Goal: Transaction & Acquisition: Obtain resource

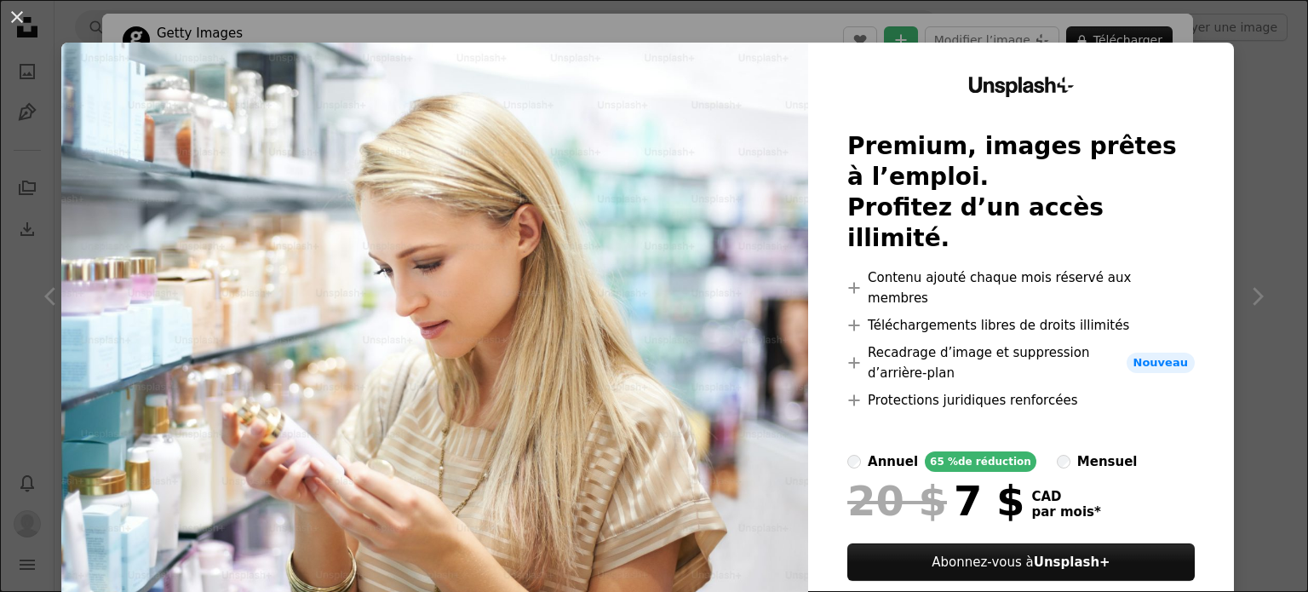
click at [1021, 472] on div at bounding box center [1020, 475] width 347 height 7
click at [1057, 451] on label "mensuel" at bounding box center [1097, 461] width 81 height 20
click at [851, 451] on label "annuel 65 % de réduction" at bounding box center [941, 461] width 189 height 20
click at [1244, 94] on div "An X shape Unsplash+ Premium, images prêtes à l’emploi. Profitez d’un accès ill…" at bounding box center [654, 296] width 1308 height 592
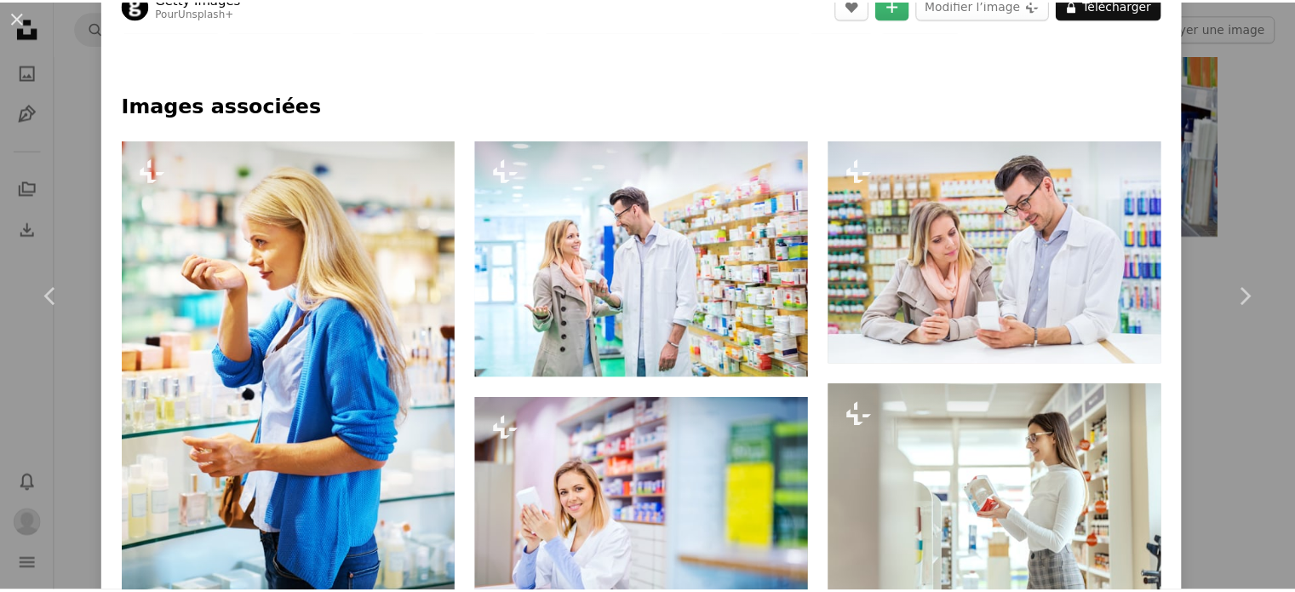
scroll to position [515, 0]
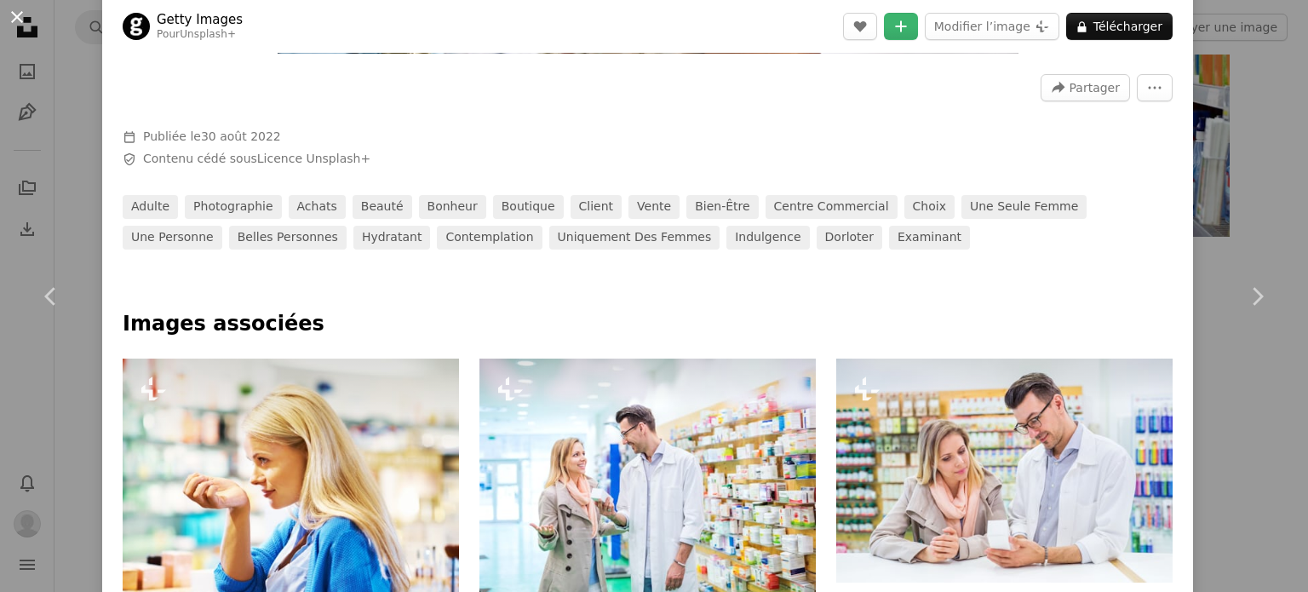
click at [22, 17] on button "An X shape" at bounding box center [17, 17] width 20 height 20
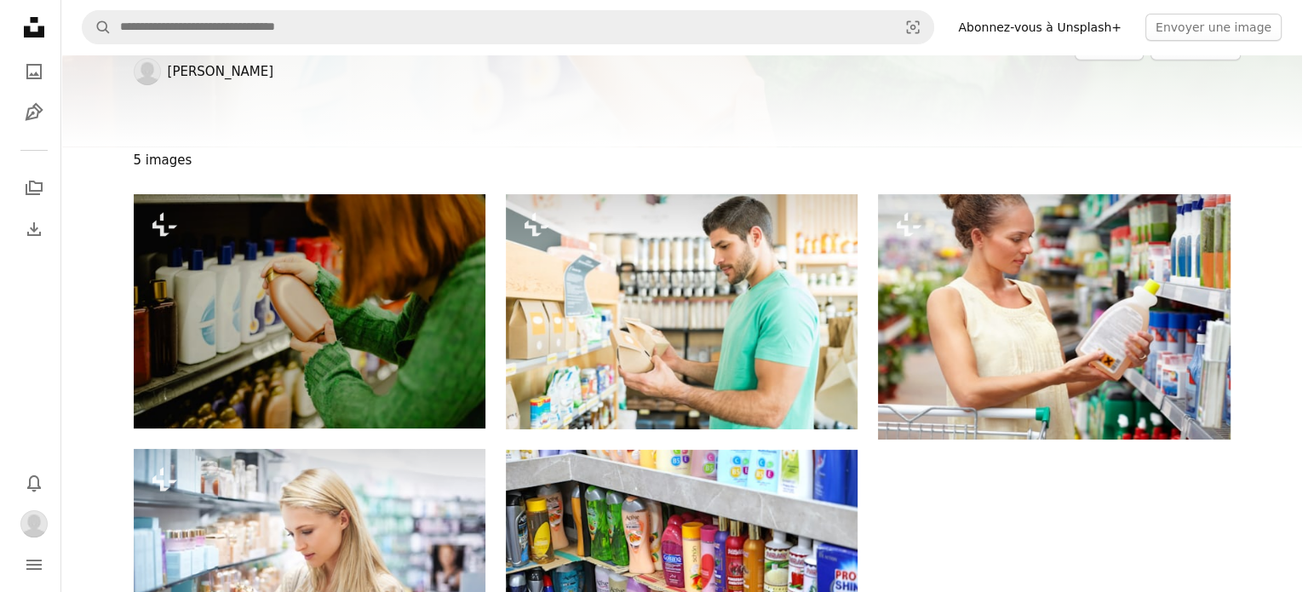
scroll to position [89, 0]
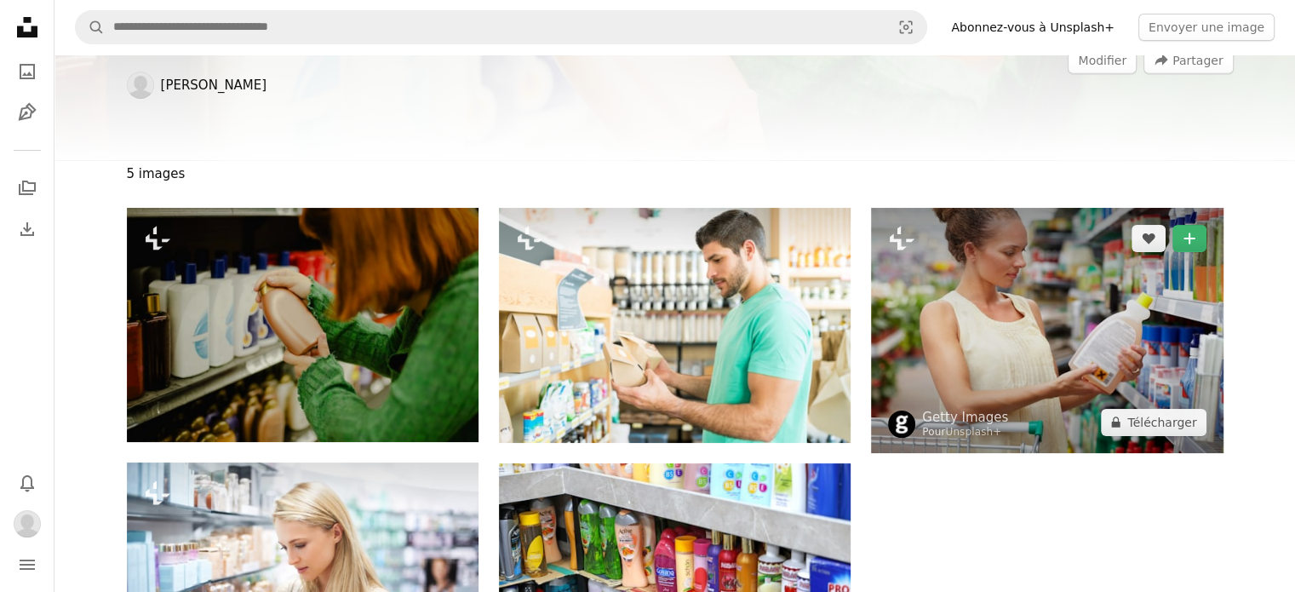
click at [937, 261] on img at bounding box center [1047, 330] width 352 height 245
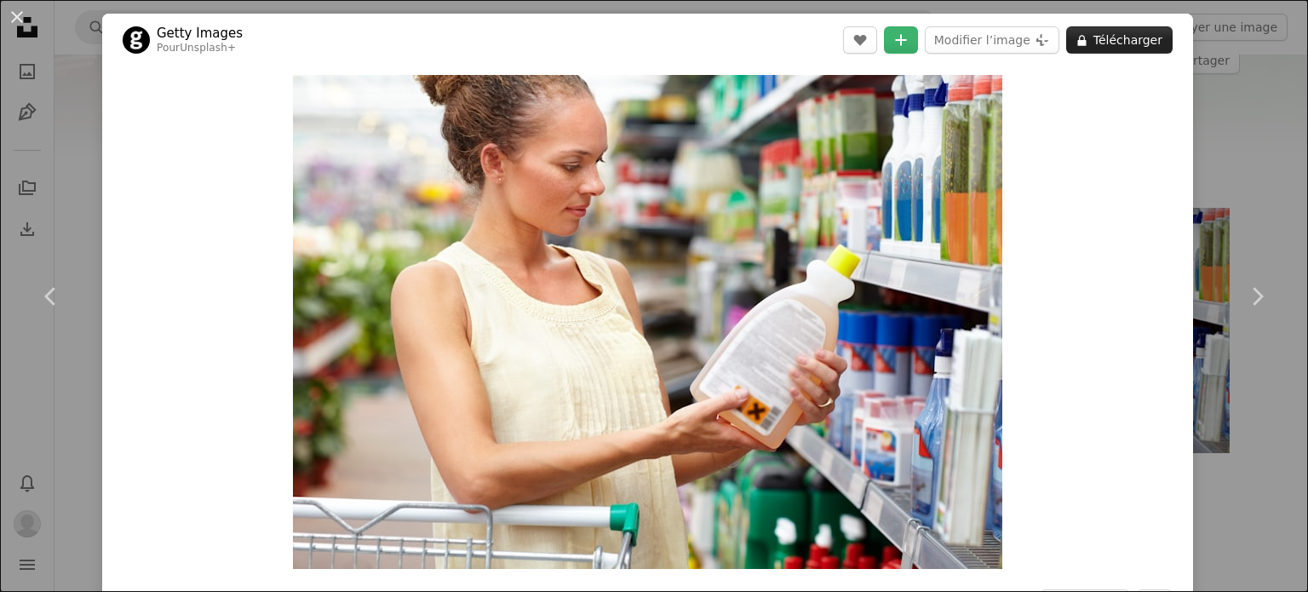
click at [1093, 37] on button "A lock Télécharger" at bounding box center [1119, 39] width 106 height 27
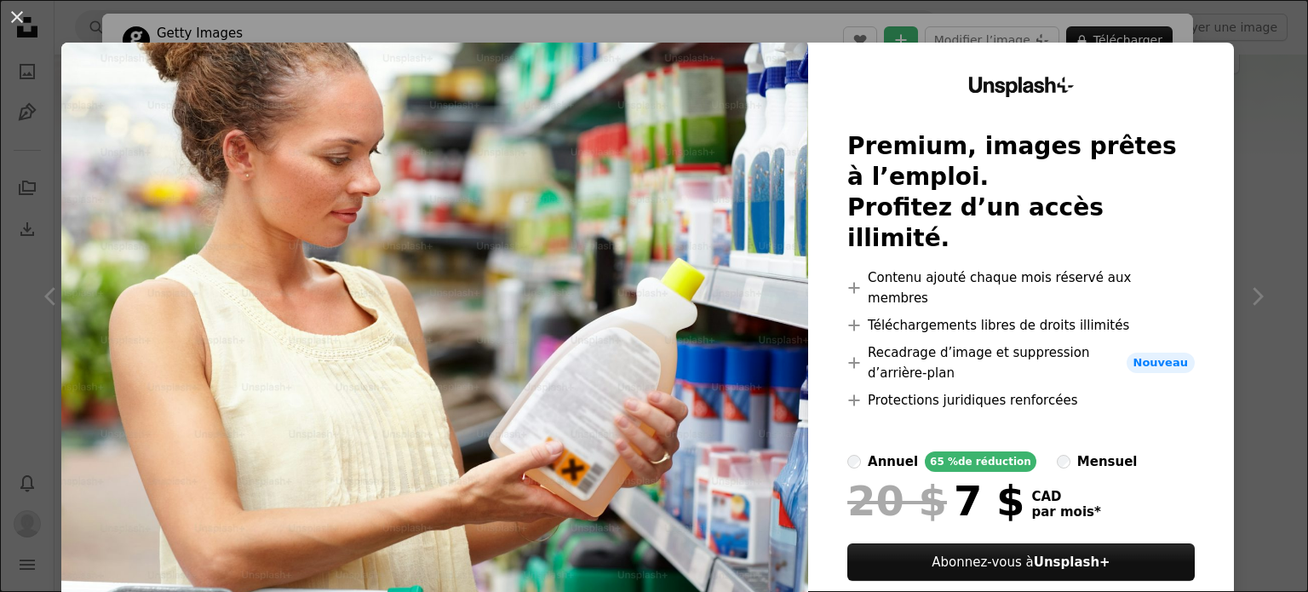
click at [1206, 103] on div "Unsplash+ Premium, images prêtes à l’emploi. Profitez d’un accès illimité. A pl…" at bounding box center [1021, 356] width 426 height 627
click at [24, 7] on button "An X shape" at bounding box center [17, 17] width 20 height 20
